Goal: Information Seeking & Learning: Learn about a topic

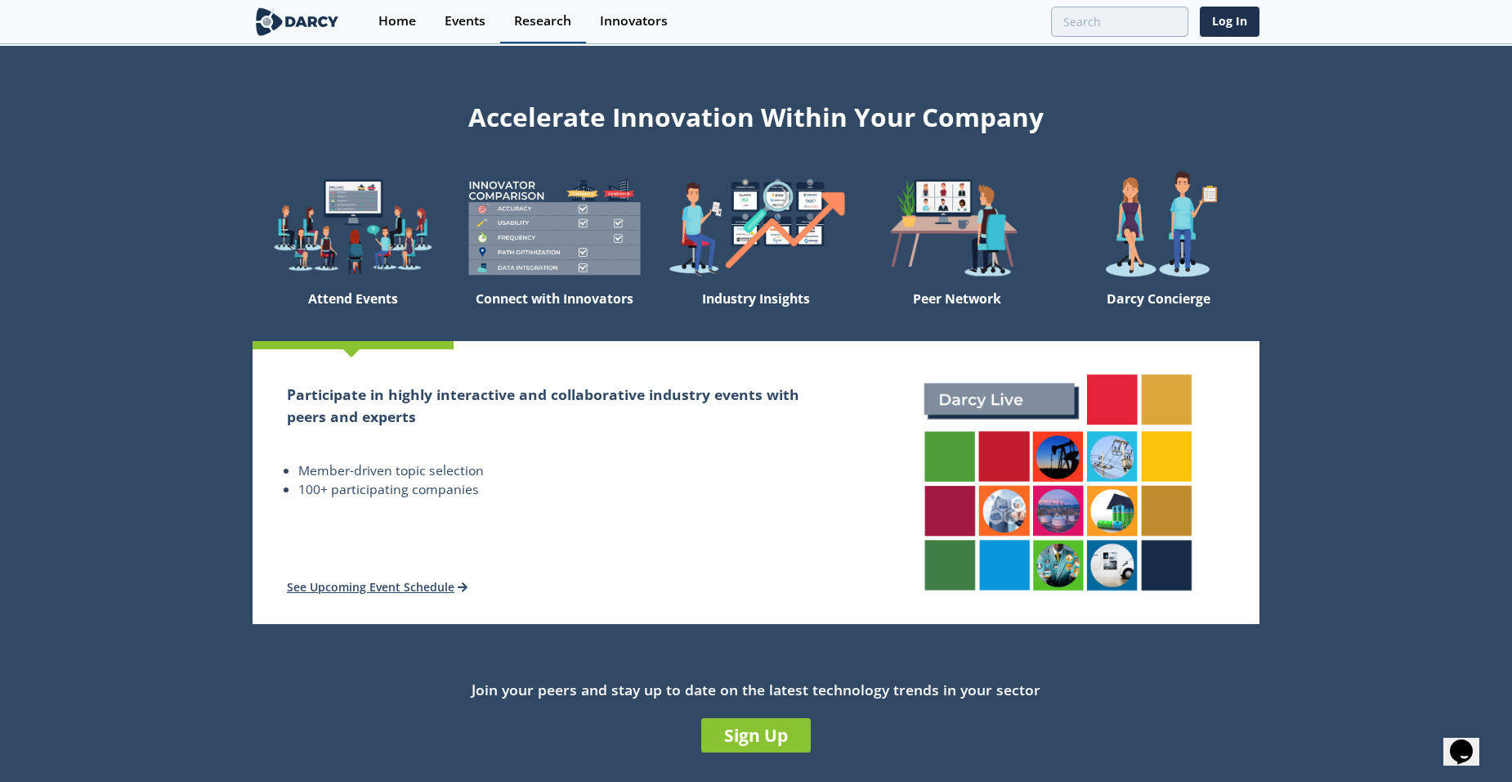
click at [526, 17] on div "Research" at bounding box center [542, 21] width 57 height 13
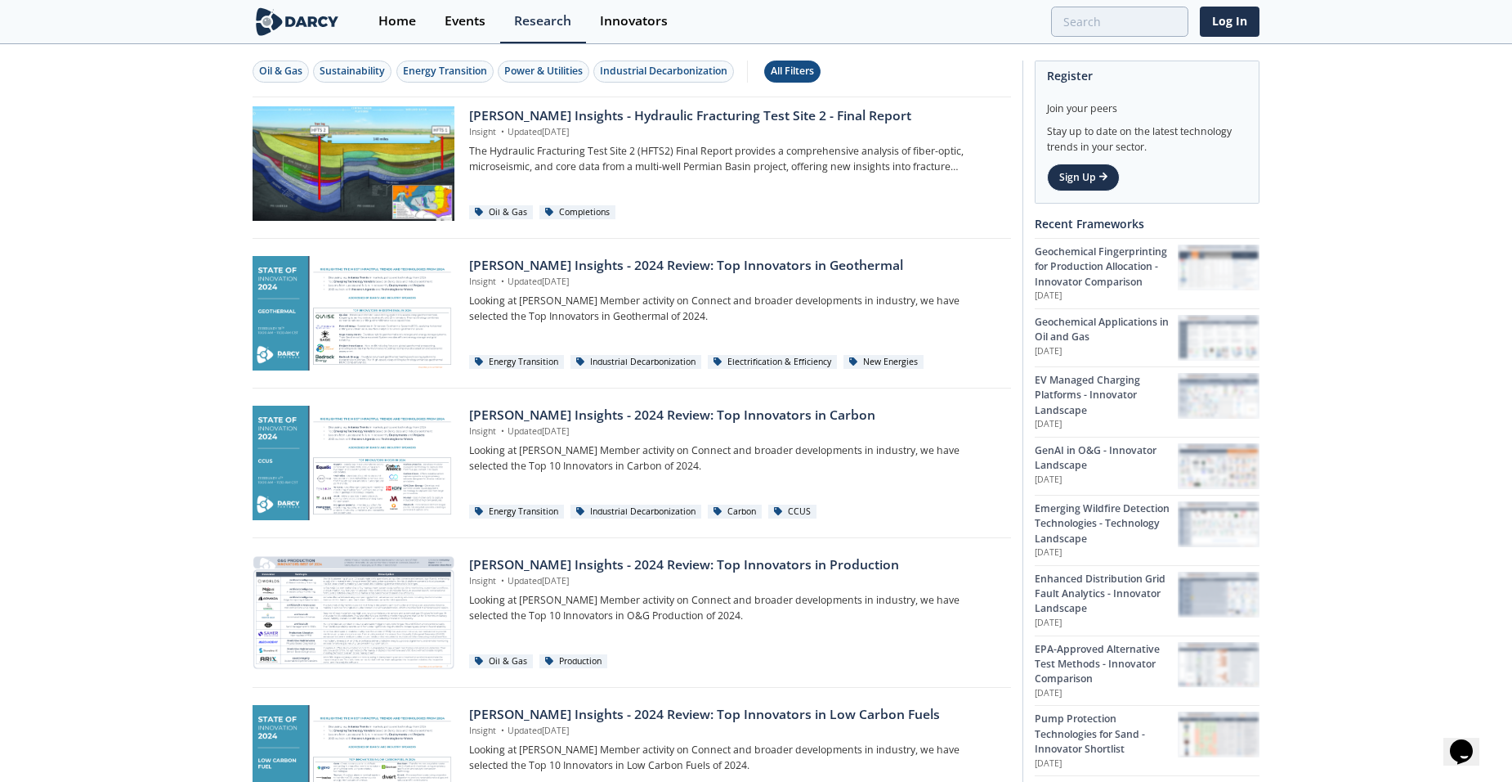
click at [803, 65] on div "All Filters" at bounding box center [792, 71] width 43 height 15
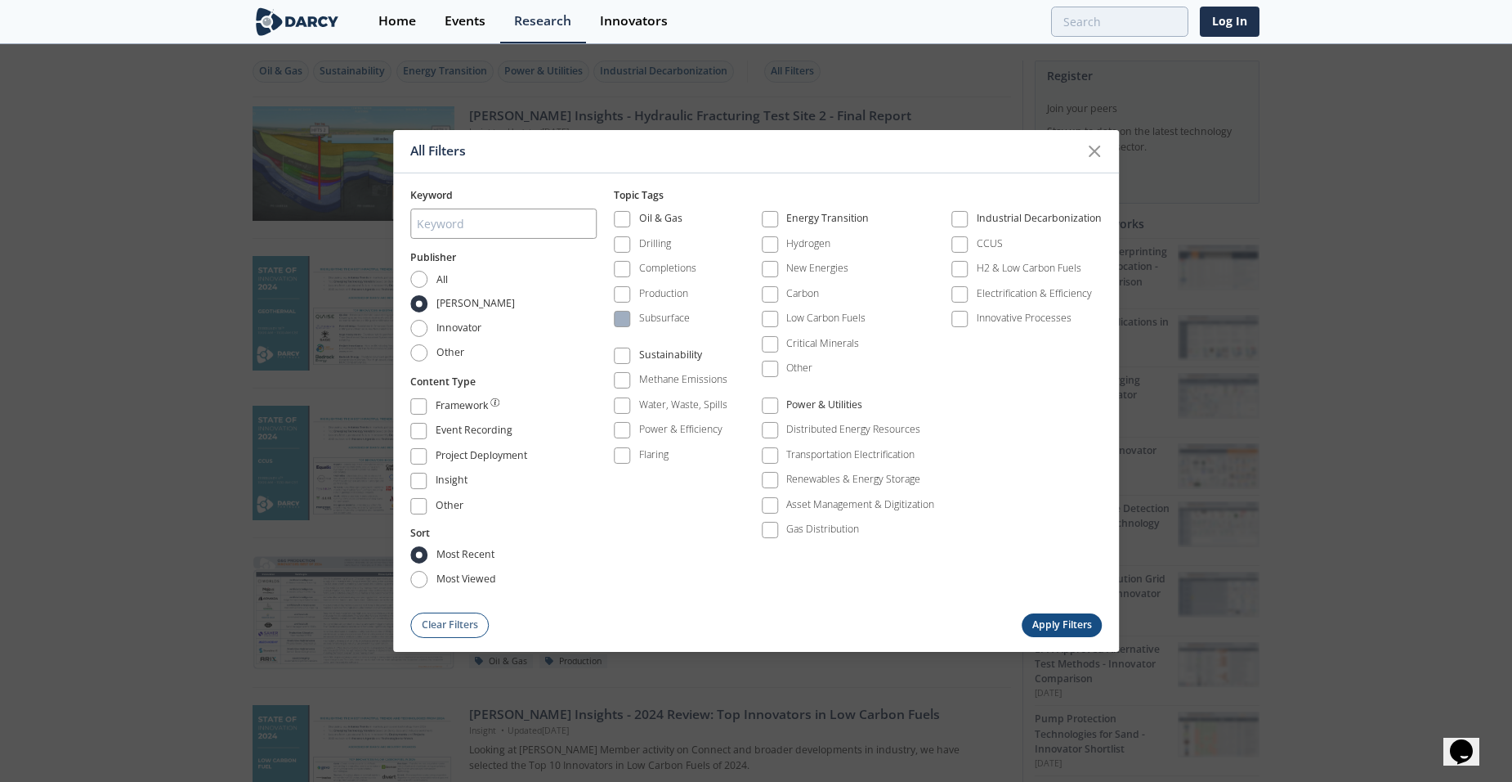
click at [625, 313] on span at bounding box center [621, 318] width 11 height 11
drag, startPoint x: 418, startPoint y: 284, endPoint x: 464, endPoint y: 300, distance: 49.4
click at [425, 287] on label "All" at bounding box center [429, 279] width 38 height 17
click at [425, 287] on input "All" at bounding box center [418, 279] width 17 height 17
radio input "true"
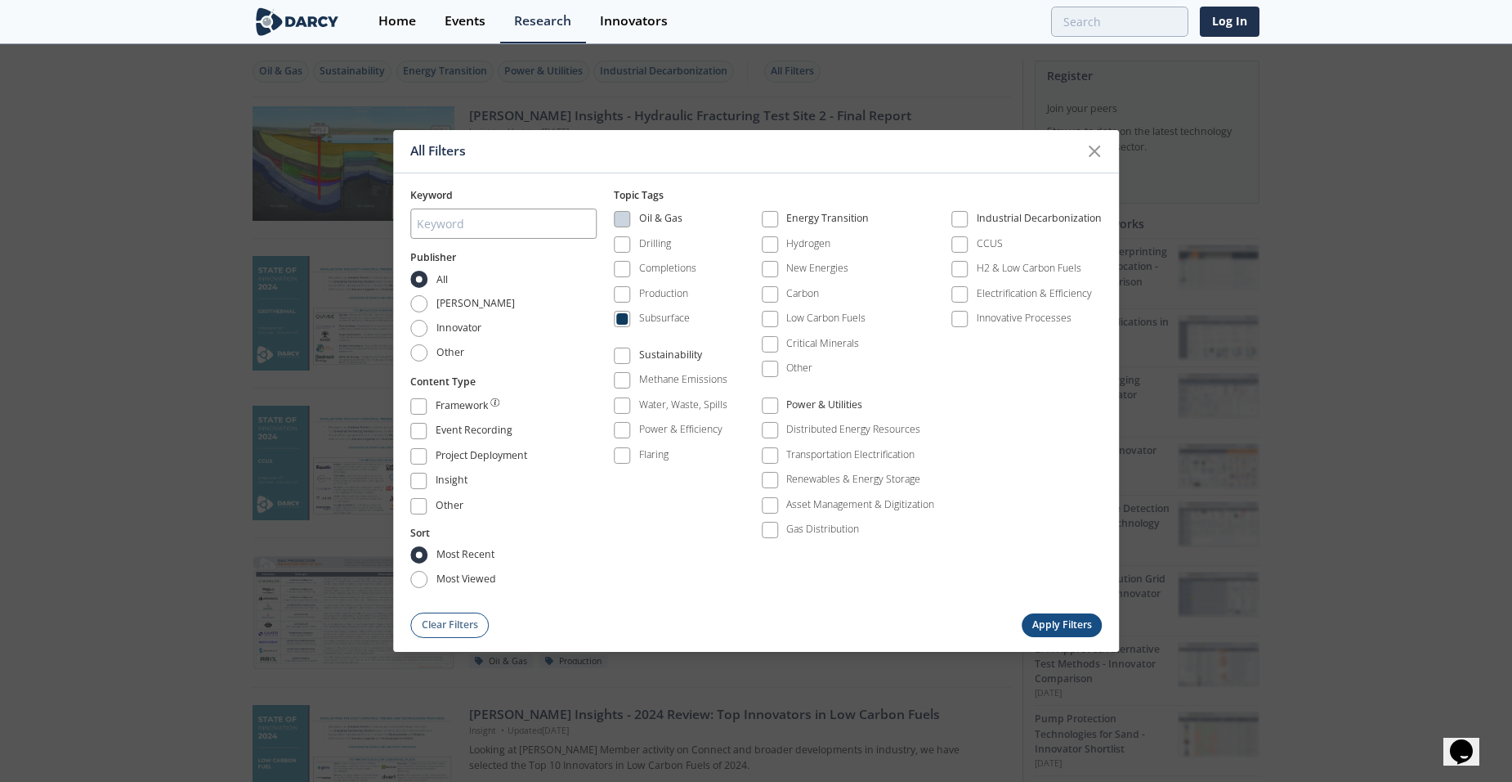
click at [1048, 620] on button "Apply Filters" at bounding box center [1062, 625] width 80 height 24
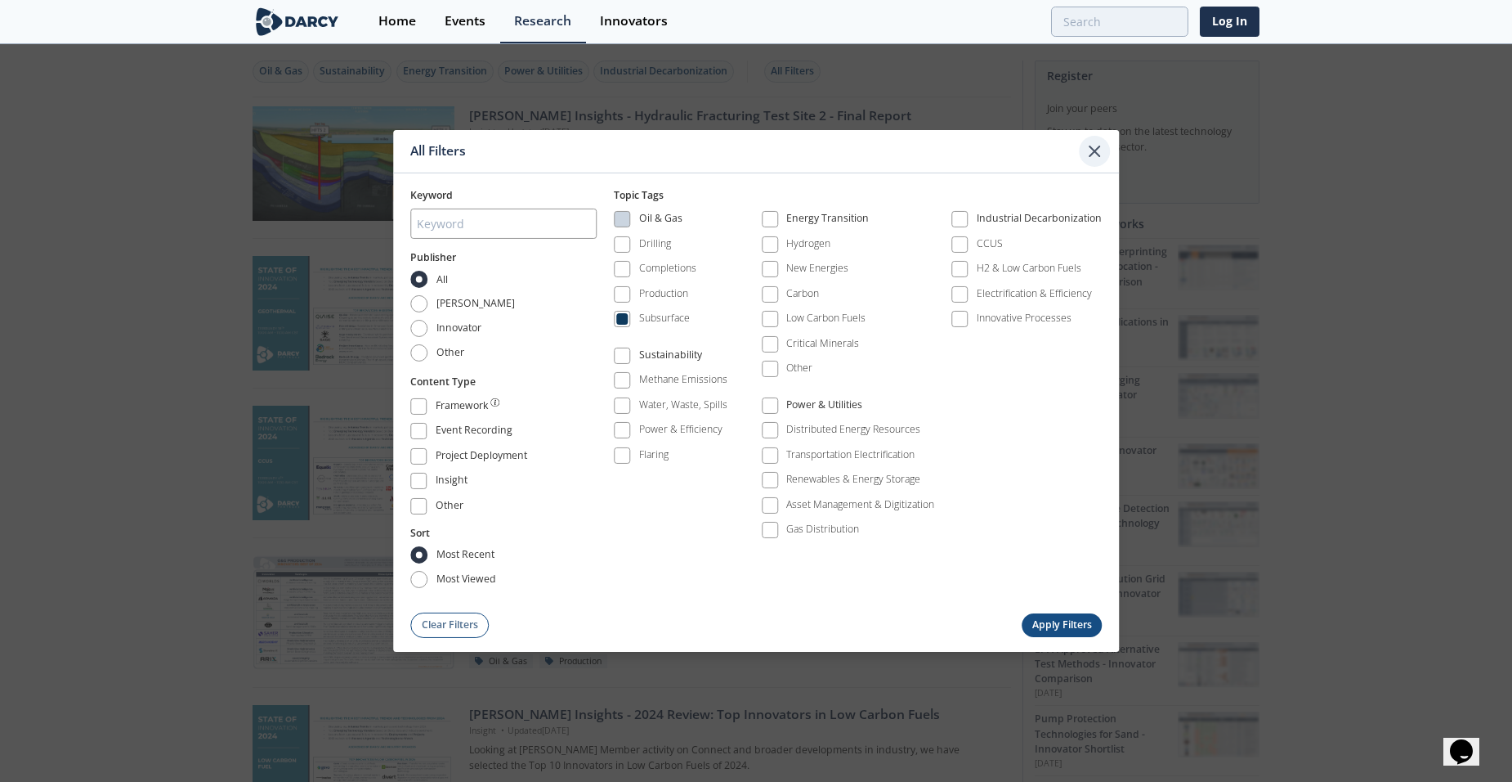
click at [1096, 149] on icon at bounding box center [1095, 151] width 20 height 20
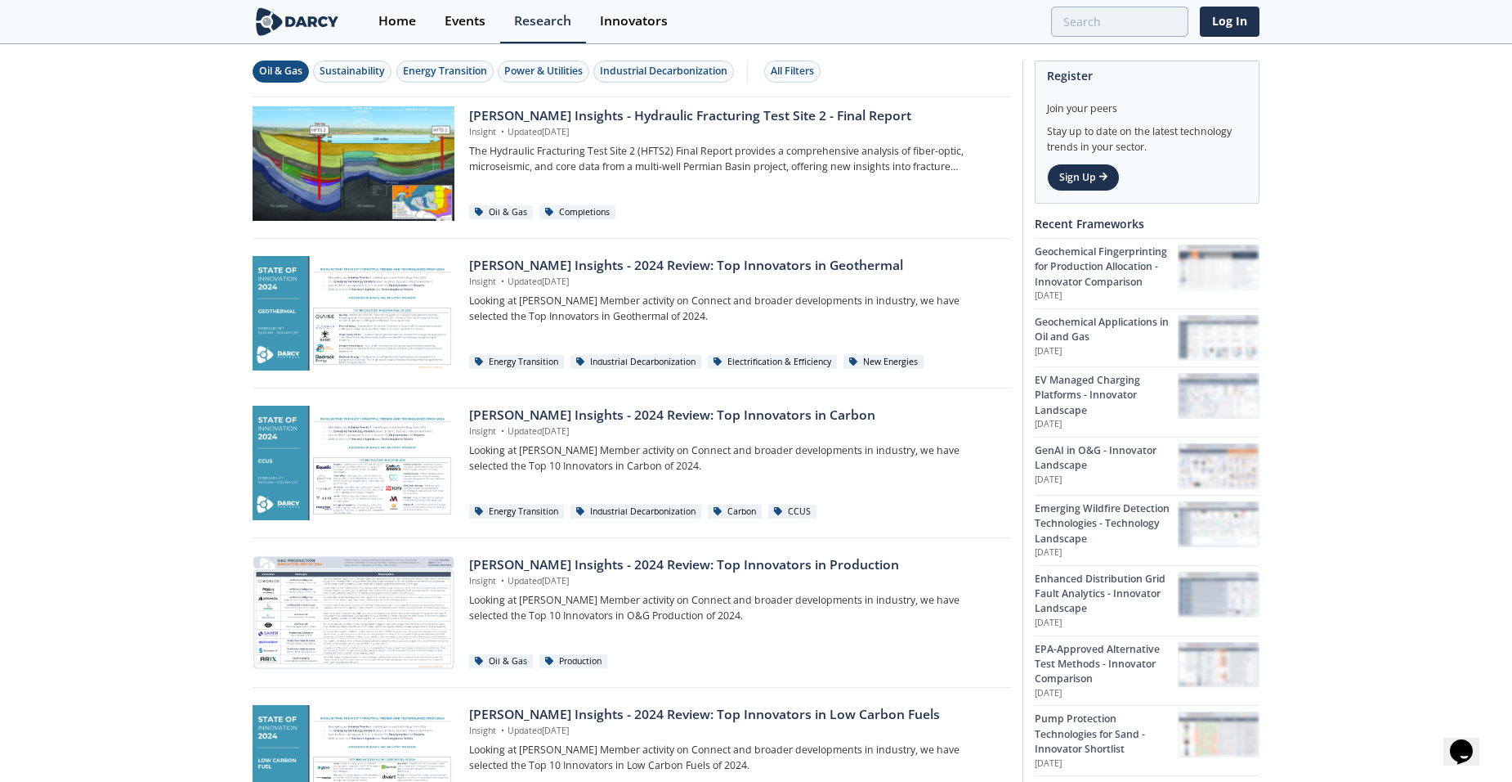
click at [262, 74] on div "Oil & Gas" at bounding box center [280, 71] width 43 height 15
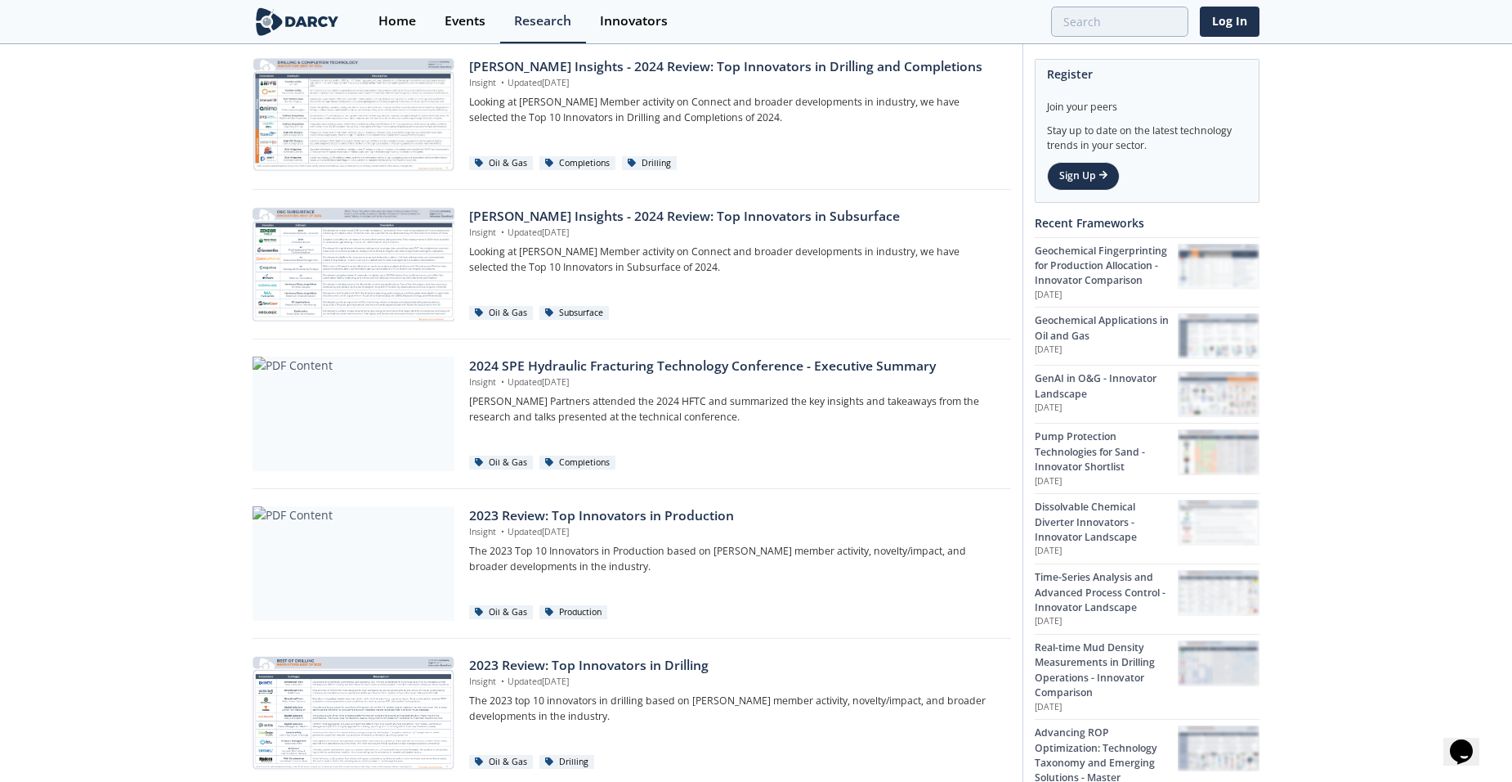
scroll to position [342, 0]
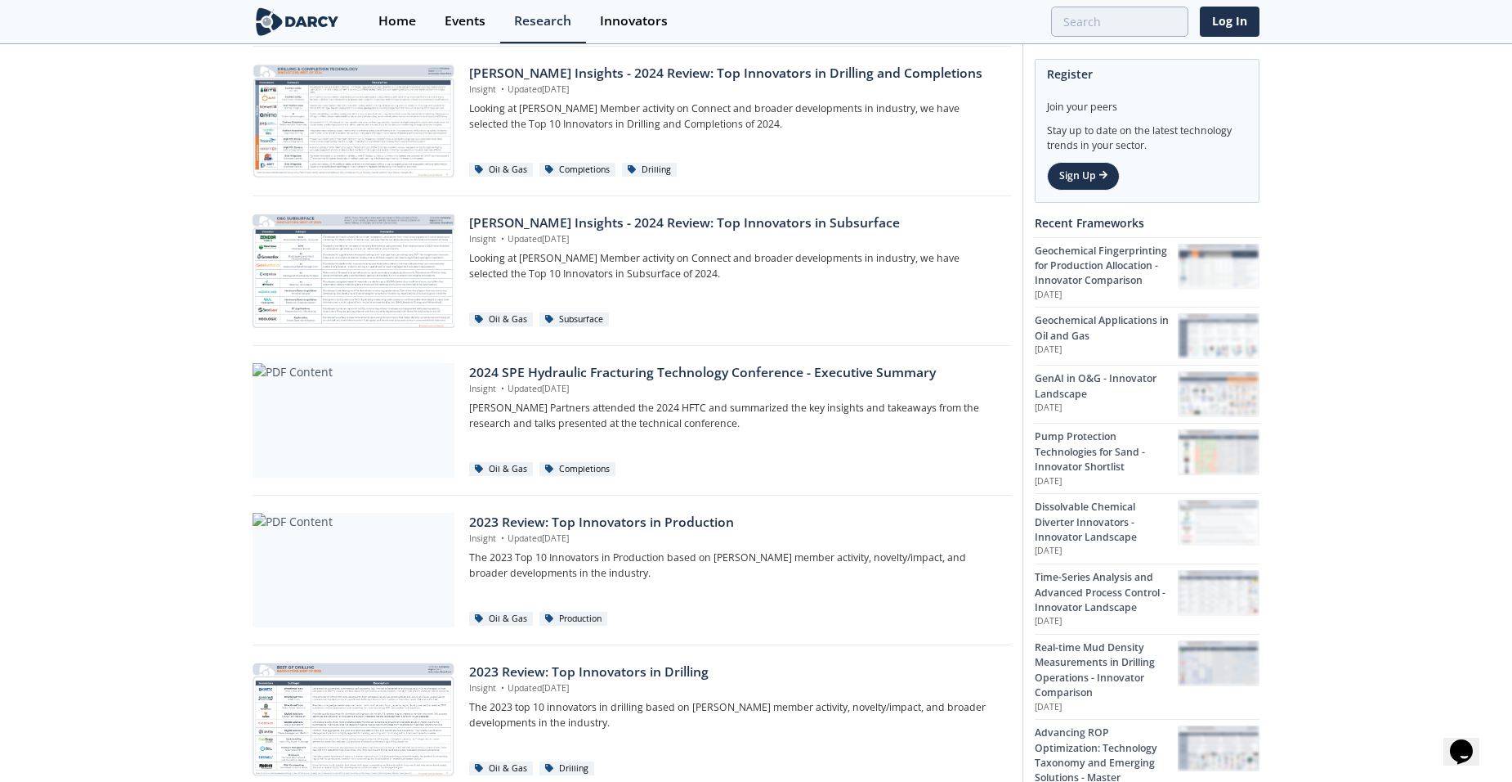
click at [59, 370] on div "Oil & Gas Sustainability Energy Transition Power & Utilities Industrial Decarbo…" at bounding box center [756, 509] width 1512 height 1610
click at [84, 416] on div "Oil & Gas Sustainability Energy Transition Power & Utilities Industrial Decarbo…" at bounding box center [756, 509] width 1512 height 1610
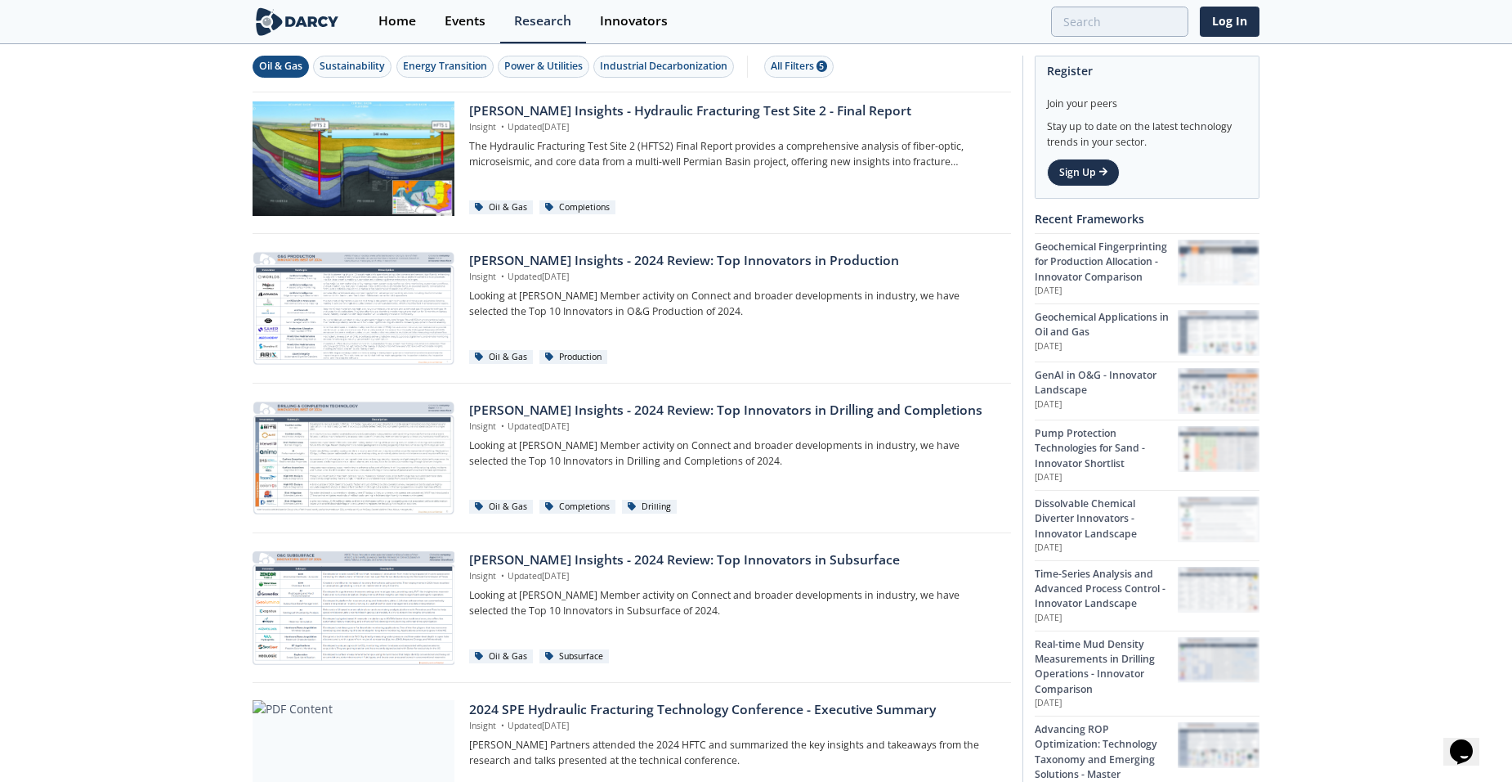
scroll to position [0, 0]
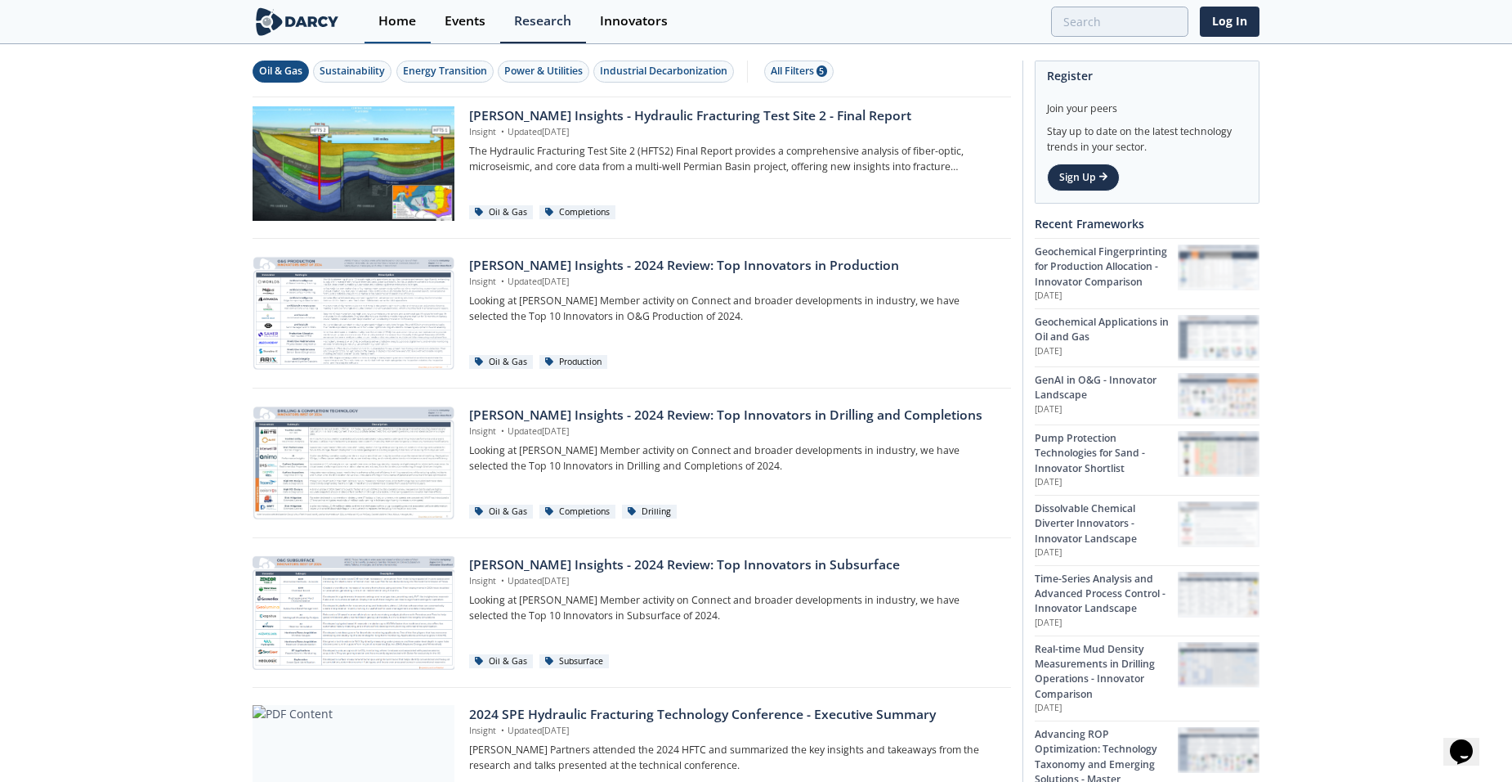
click at [409, 25] on div "Home" at bounding box center [398, 21] width 38 height 13
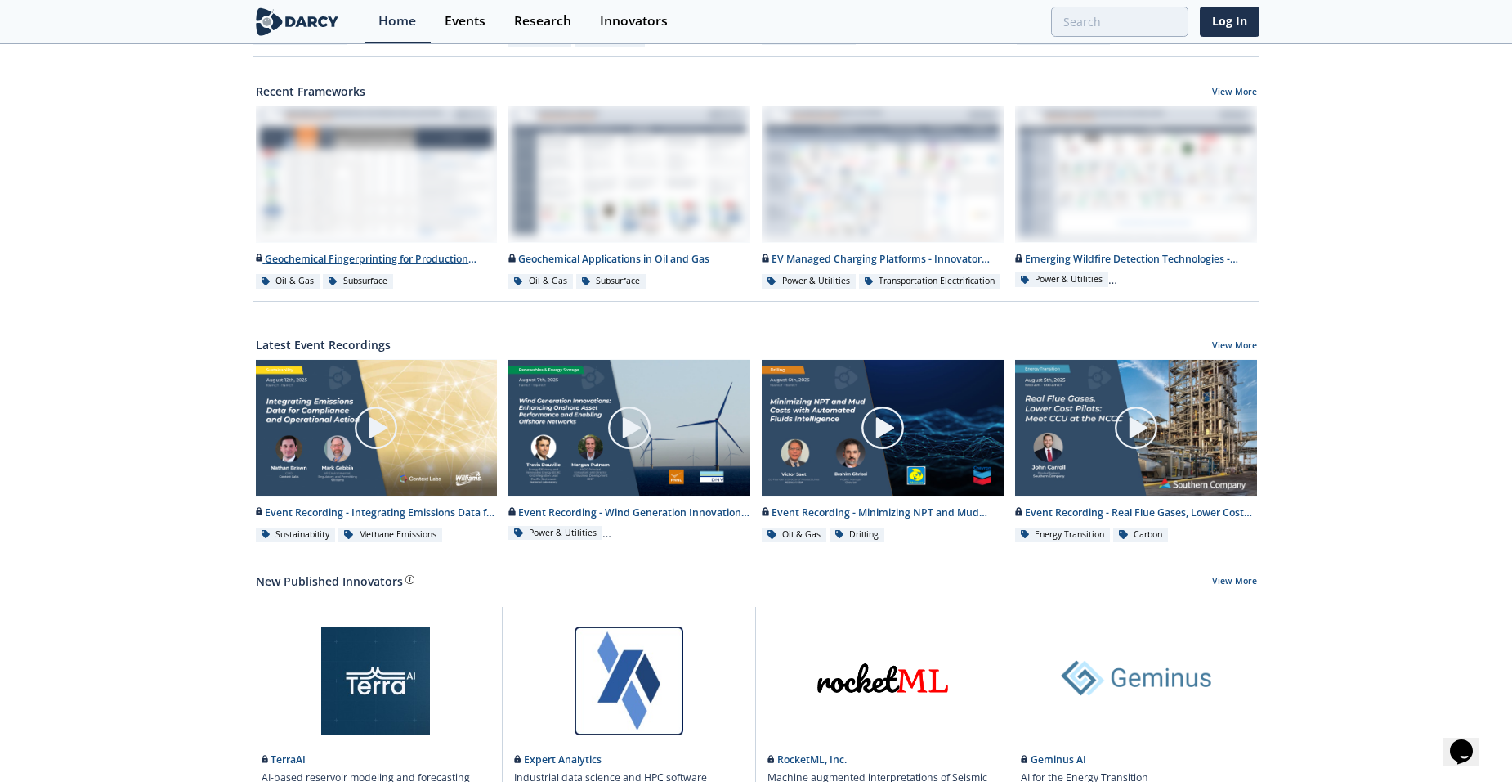
scroll to position [564, 0]
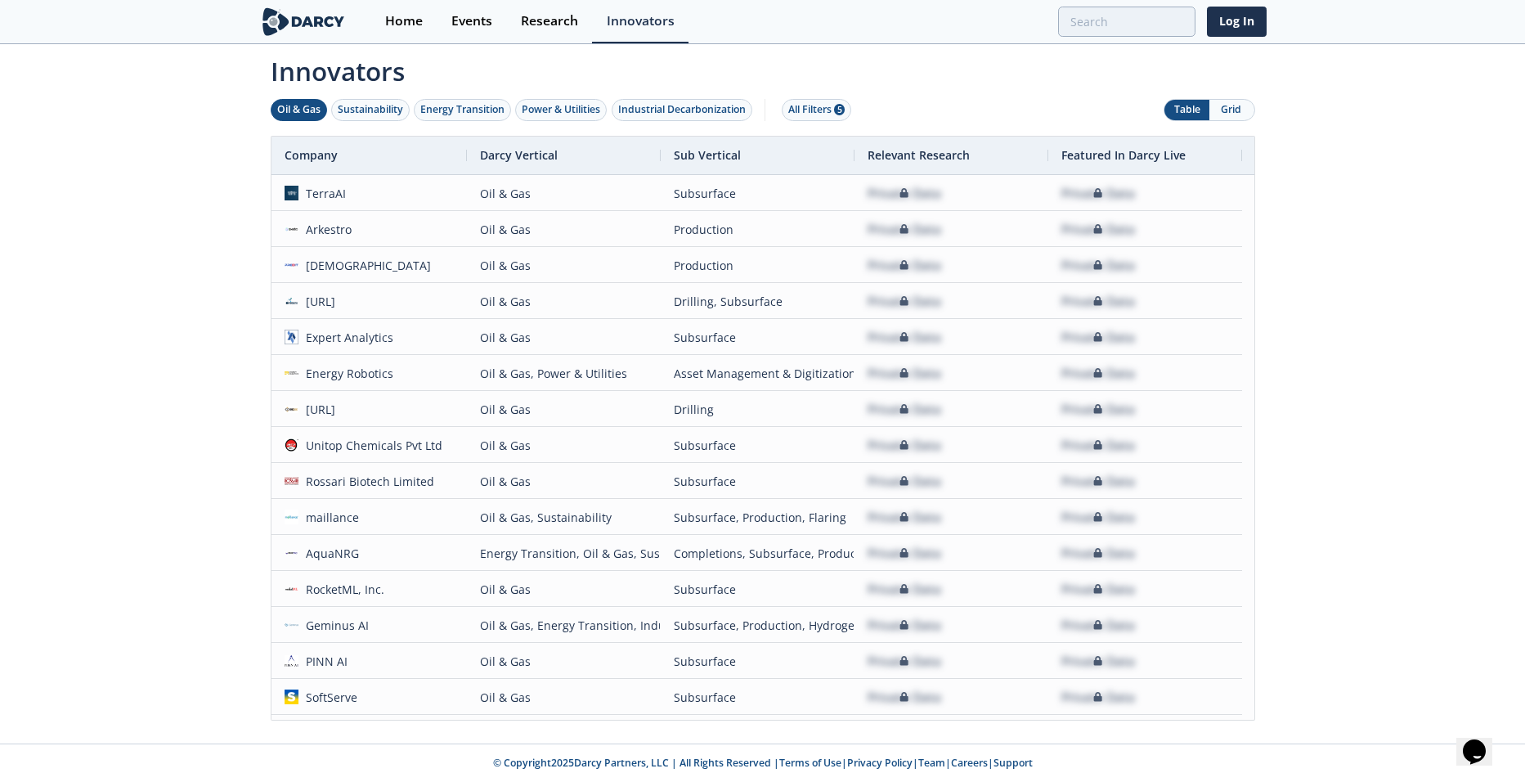
drag, startPoint x: 43, startPoint y: 264, endPoint x: 3, endPoint y: 310, distance: 60.3
click at [43, 264] on div "Innovators Oil & Gas Sustainability Energy Transition Power & Utilities Industr…" at bounding box center [762, 394] width 1525 height 697
